Goal: Check status: Check status

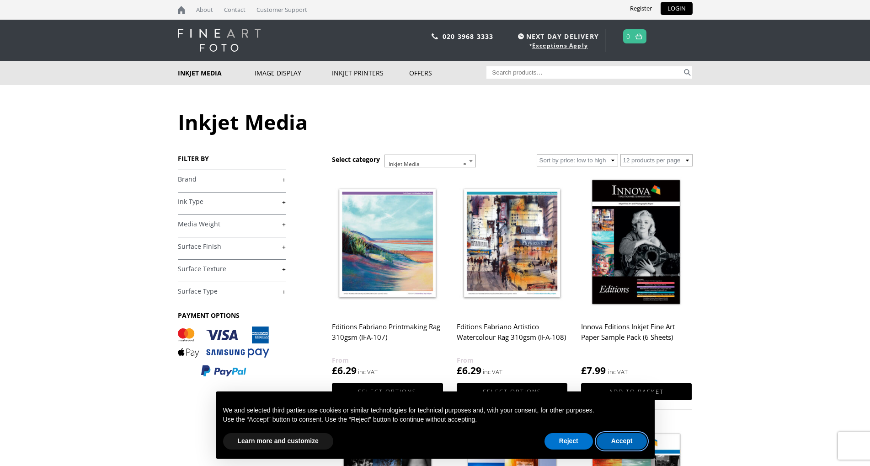
click at [622, 448] on button "Accept" at bounding box center [621, 441] width 51 height 16
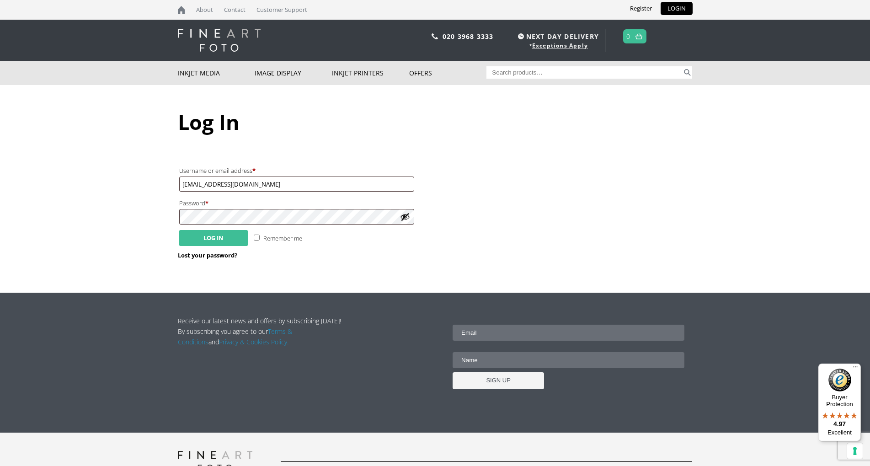
click at [216, 244] on button "Log in" at bounding box center [213, 238] width 69 height 16
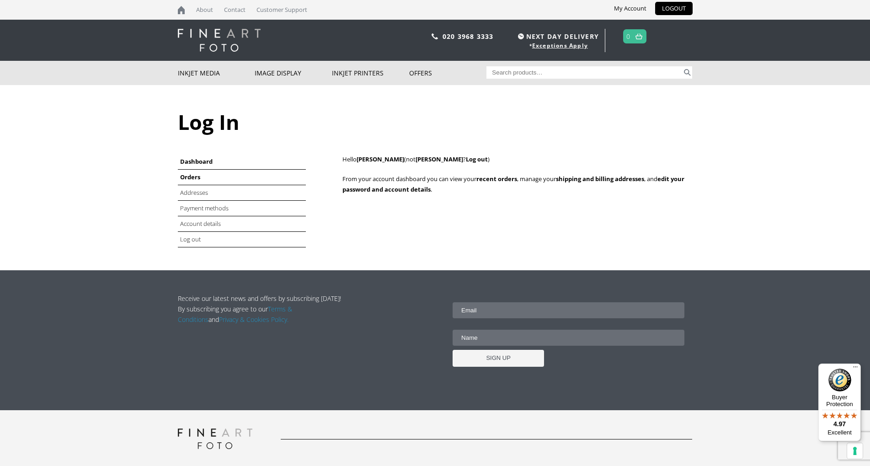
click at [183, 176] on link "Orders" at bounding box center [190, 177] width 20 height 8
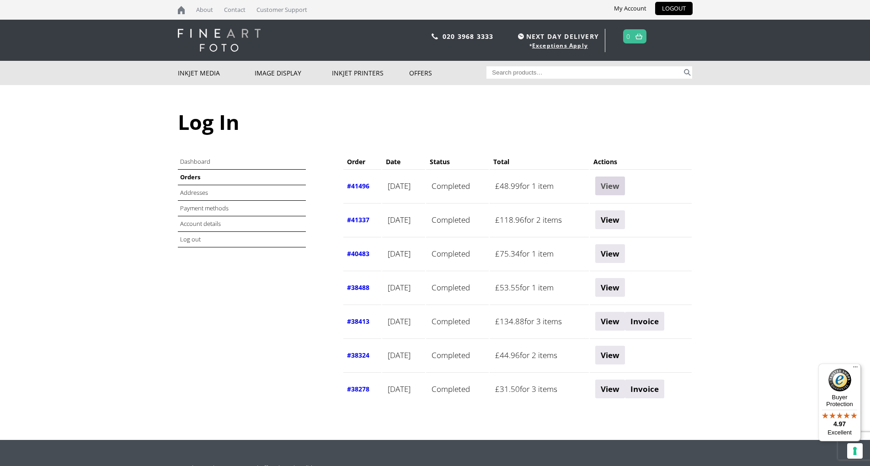
click at [616, 183] on link "View" at bounding box center [610, 185] width 30 height 19
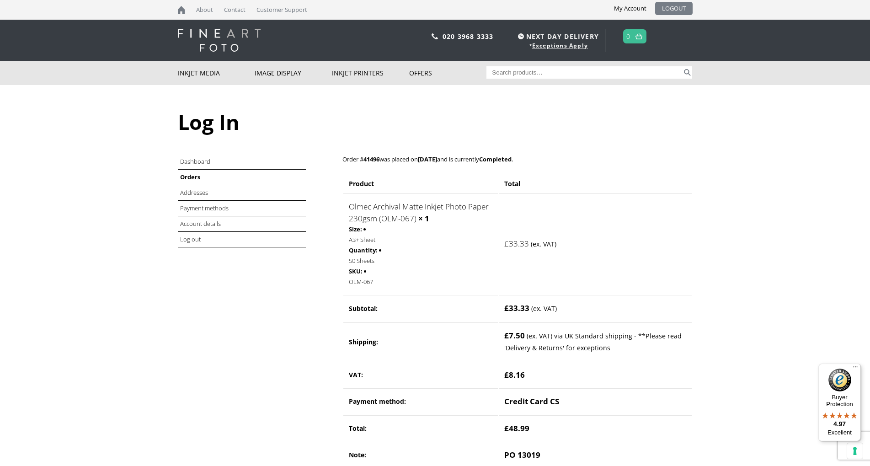
click at [673, 10] on link "LOGOUT" at bounding box center [673, 8] width 37 height 13
